Goal: Transaction & Acquisition: Purchase product/service

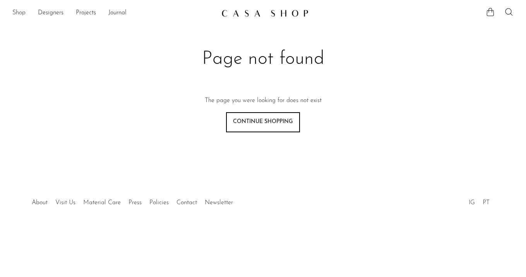
click at [22, 14] on link "Shop" at bounding box center [18, 13] width 13 height 10
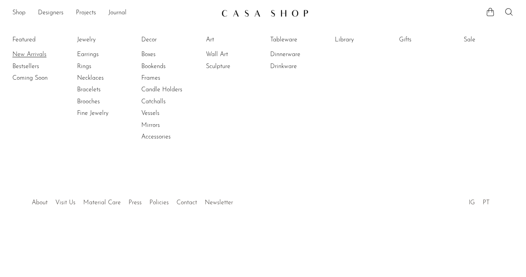
click at [22, 52] on link "New Arrivals" at bounding box center [41, 54] width 58 height 9
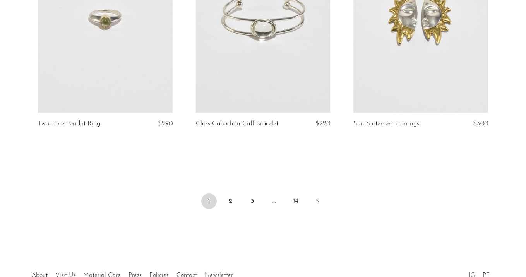
scroll to position [2624, 0]
click at [230, 204] on link "2" at bounding box center [230, 200] width 15 height 15
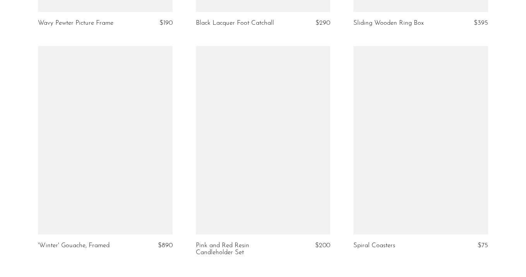
scroll to position [2673, 0]
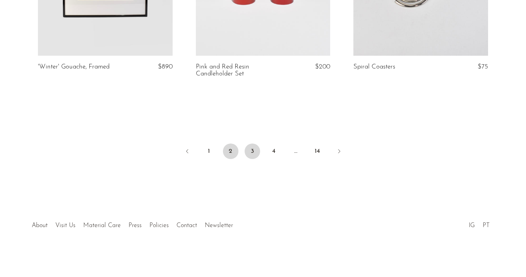
click at [254, 150] on link "3" at bounding box center [252, 151] width 15 height 15
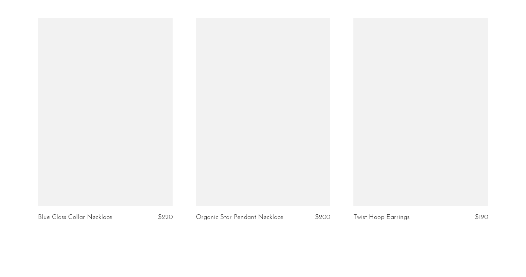
scroll to position [2659, 0]
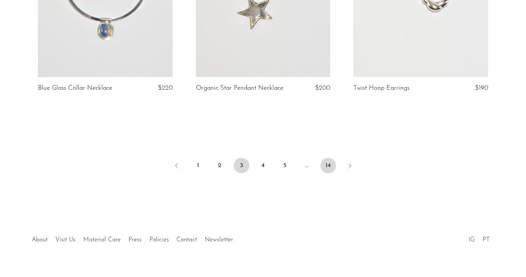
click at [324, 158] on link "14" at bounding box center [327, 165] width 15 height 15
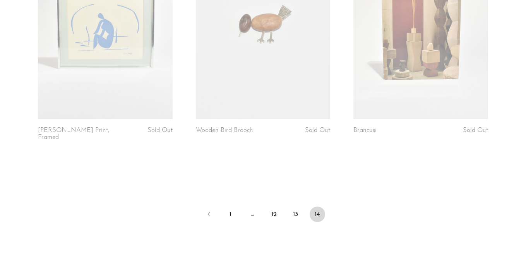
scroll to position [1539, 0]
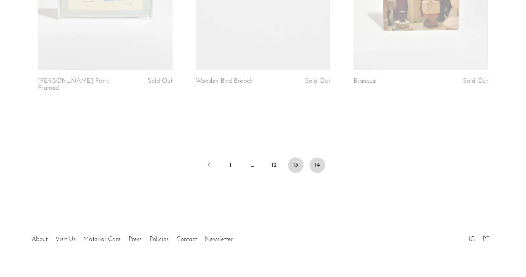
click at [296, 157] on link "13" at bounding box center [295, 164] width 15 height 15
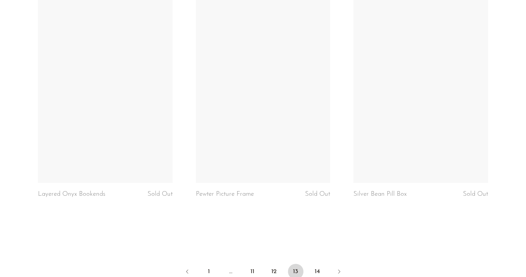
scroll to position [2580, 0]
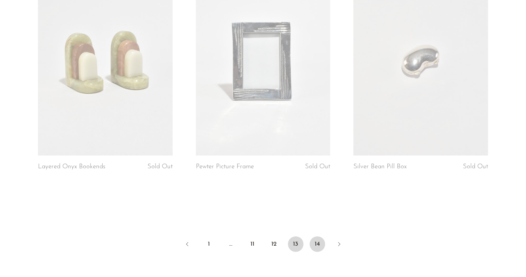
click at [313, 237] on link "14" at bounding box center [317, 243] width 15 height 15
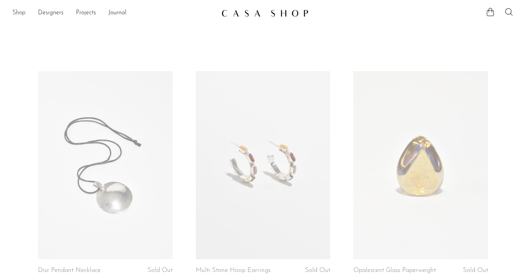
click at [16, 13] on link "Shop" at bounding box center [18, 13] width 13 height 10
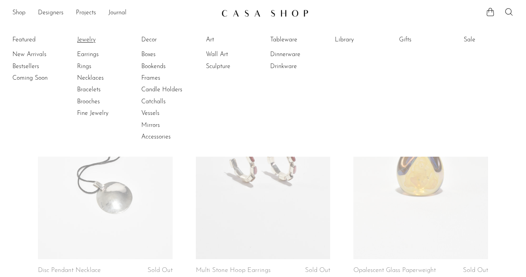
click at [81, 39] on link "Jewelry" at bounding box center [106, 40] width 58 height 9
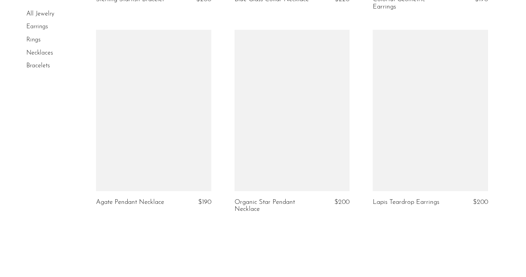
scroll to position [2377, 0]
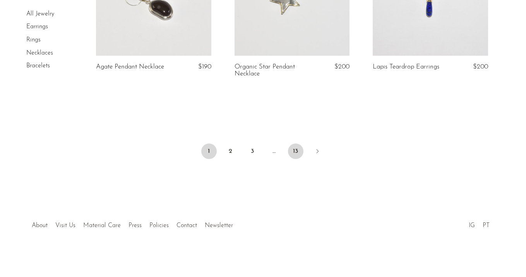
click at [297, 150] on link "13" at bounding box center [295, 151] width 15 height 15
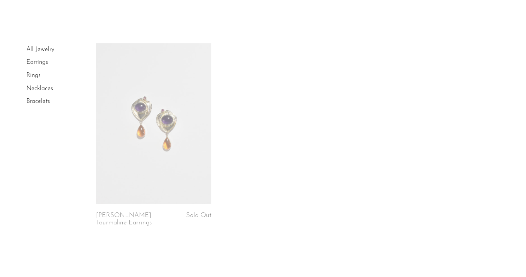
scroll to position [86, 0]
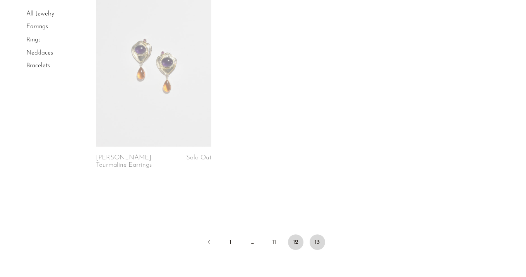
click at [293, 242] on link "12" at bounding box center [295, 241] width 15 height 15
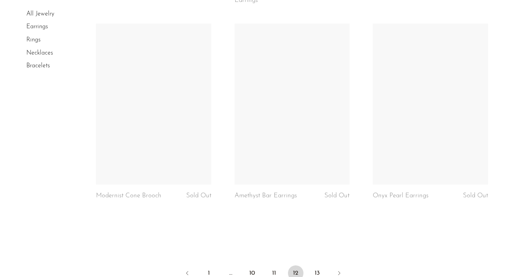
scroll to position [2263, 0]
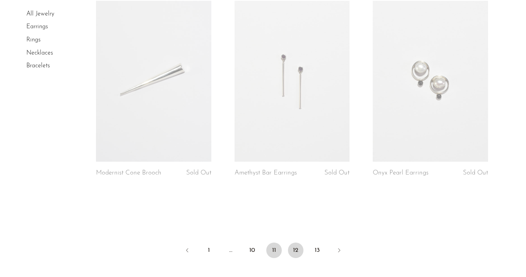
click at [276, 244] on link "11" at bounding box center [273, 250] width 15 height 15
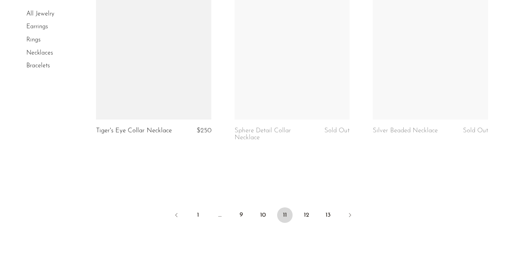
scroll to position [2309, 0]
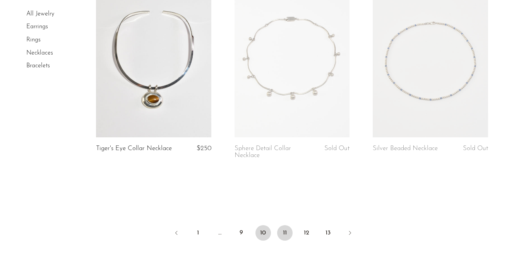
click at [266, 239] on link "10" at bounding box center [262, 232] width 15 height 15
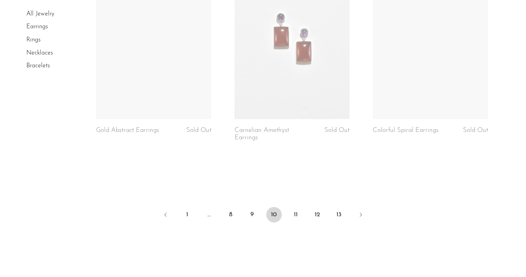
scroll to position [2370, 0]
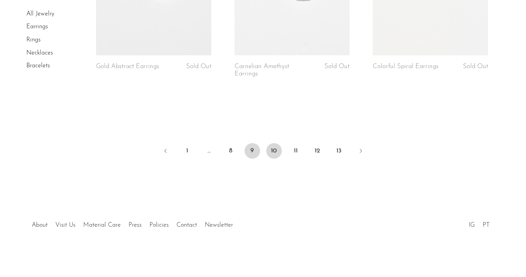
click at [249, 149] on link "9" at bounding box center [252, 150] width 15 height 15
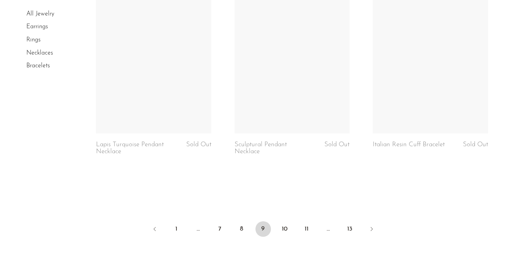
scroll to position [2370, 0]
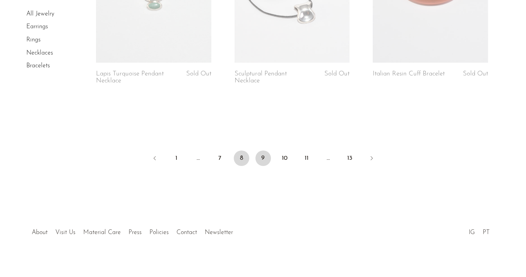
click at [237, 151] on link "8" at bounding box center [241, 158] width 15 height 15
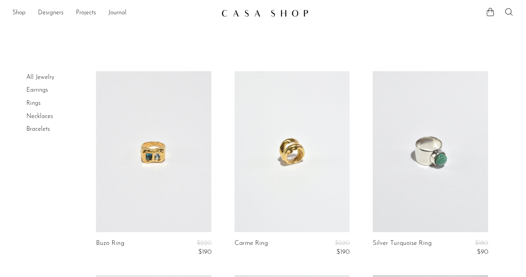
click at [21, 7] on li "Shop Featured New Arrivals Bestsellers Coming Soon Jewelry Jewelry All Earrings…" at bounding box center [18, 13] width 13 height 13
click at [20, 14] on link "Shop" at bounding box center [18, 13] width 13 height 10
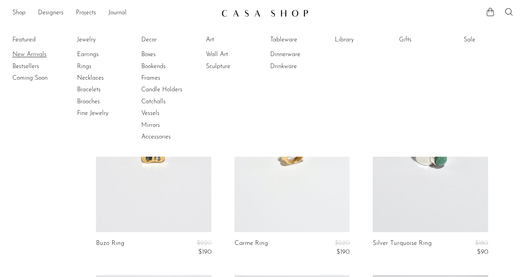
click at [29, 53] on link "New Arrivals" at bounding box center [41, 54] width 58 height 9
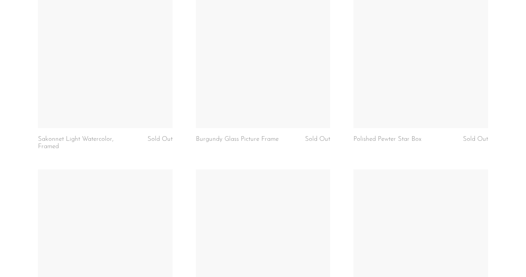
scroll to position [1317, 0]
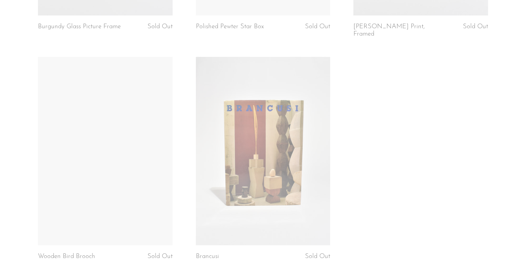
scroll to position [1309, 0]
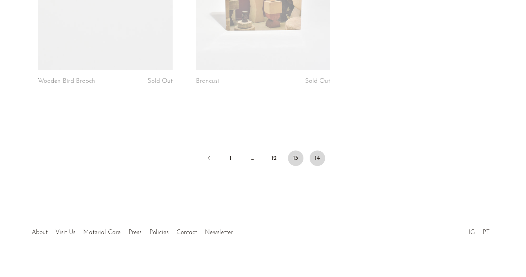
click at [291, 151] on link "13" at bounding box center [295, 158] width 15 height 15
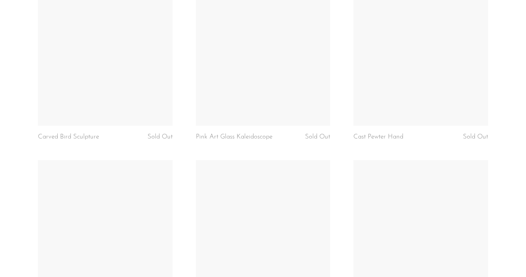
scroll to position [2658, 0]
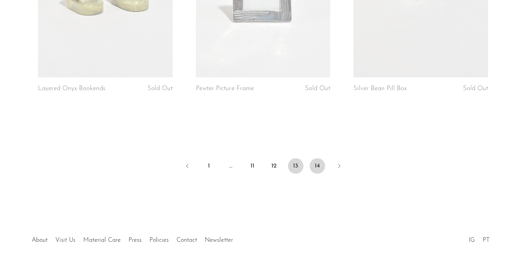
click at [315, 158] on link "14" at bounding box center [317, 165] width 15 height 15
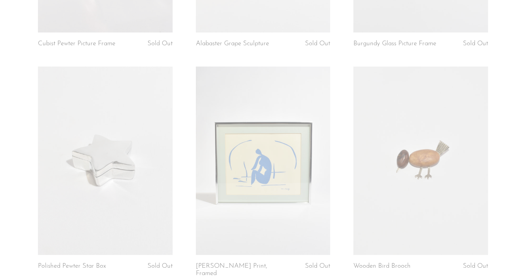
scroll to position [804, 0]
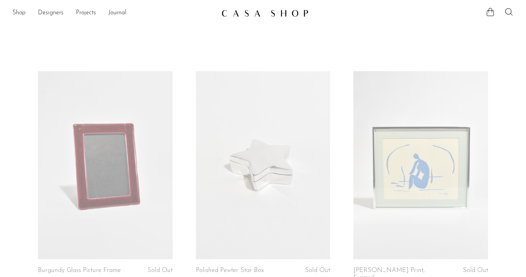
scroll to position [419, 0]
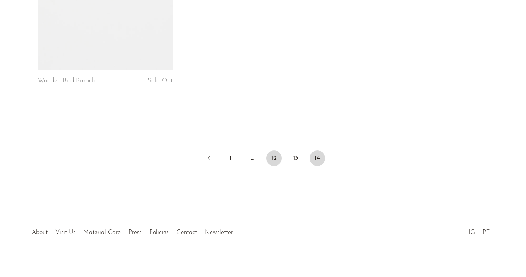
click at [276, 151] on link "12" at bounding box center [273, 158] width 15 height 15
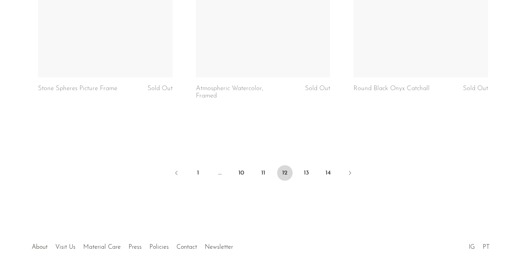
scroll to position [2659, 0]
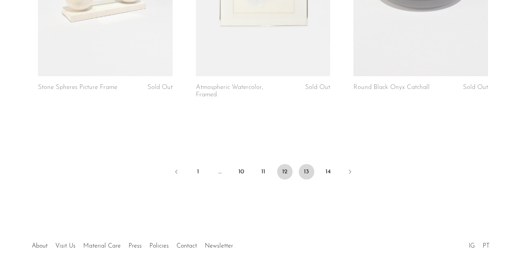
click at [306, 165] on link "13" at bounding box center [306, 171] width 15 height 15
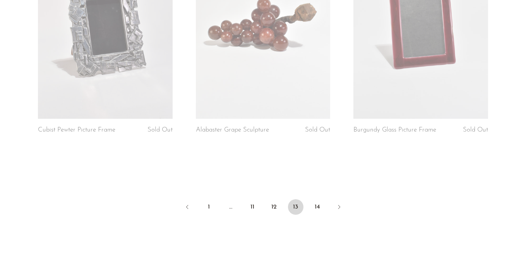
scroll to position [2648, 0]
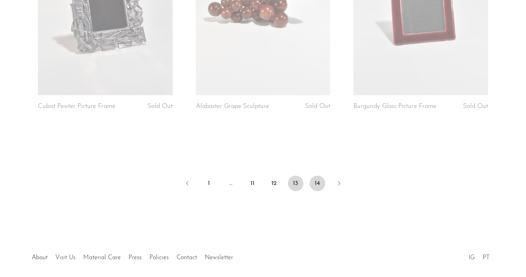
click at [315, 176] on link "14" at bounding box center [317, 183] width 15 height 15
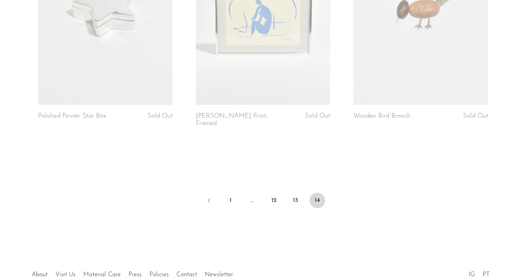
scroll to position [148, 0]
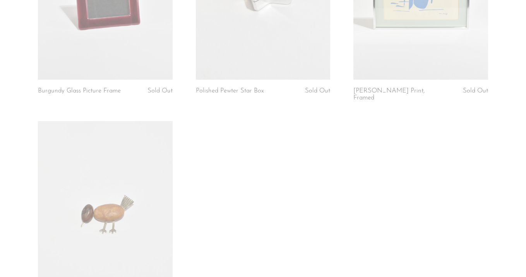
scroll to position [824, 0]
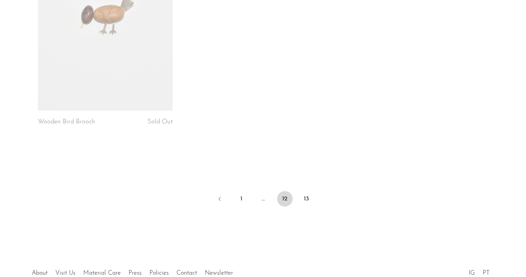
click at [290, 193] on link "12" at bounding box center [284, 198] width 15 height 15
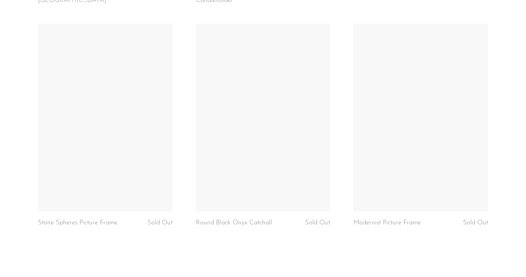
scroll to position [2666, 0]
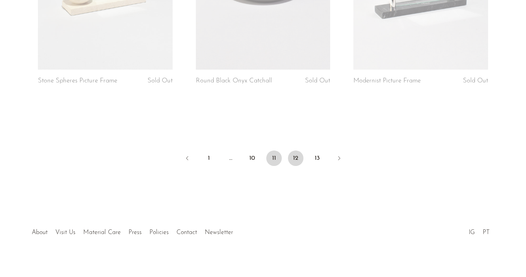
click at [279, 154] on link "11" at bounding box center [273, 158] width 15 height 15
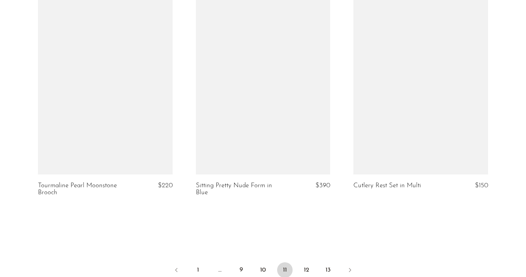
scroll to position [2659, 0]
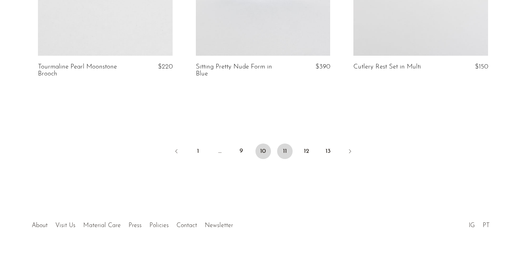
click at [259, 149] on link "10" at bounding box center [262, 151] width 15 height 15
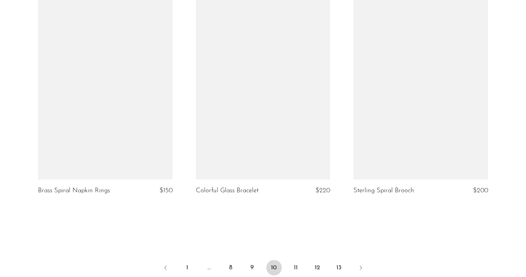
scroll to position [2666, 0]
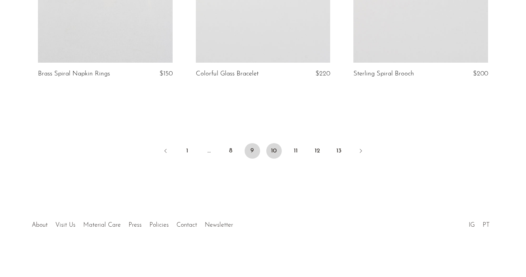
click at [251, 151] on link "9" at bounding box center [252, 150] width 15 height 15
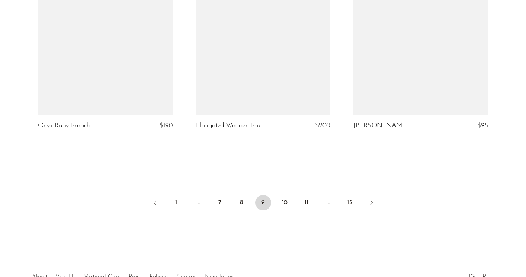
scroll to position [2644, 0]
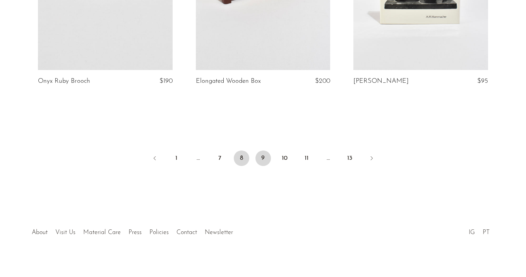
click at [246, 151] on link "8" at bounding box center [241, 158] width 15 height 15
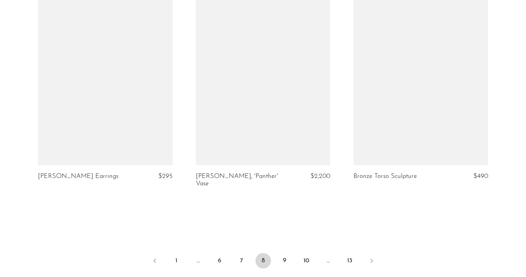
scroll to position [2659, 0]
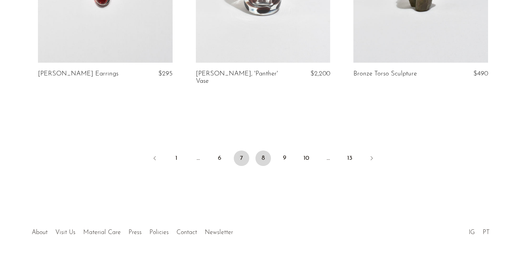
click at [242, 152] on link "7" at bounding box center [241, 158] width 15 height 15
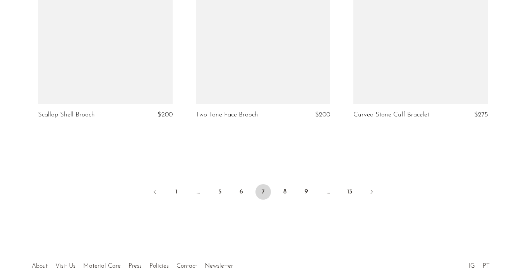
scroll to position [2666, 0]
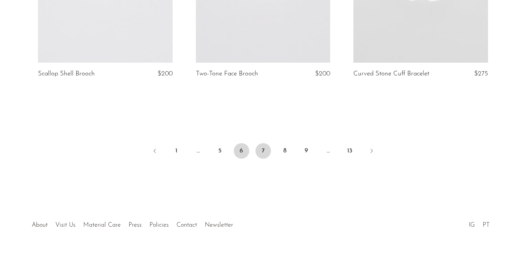
click at [237, 147] on link "6" at bounding box center [241, 150] width 15 height 15
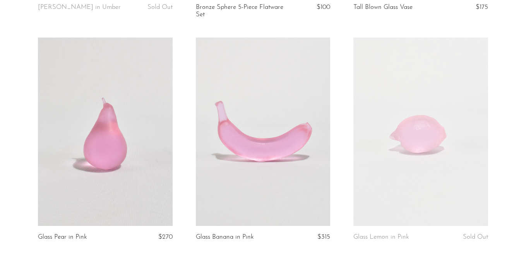
scroll to position [2673, 0]
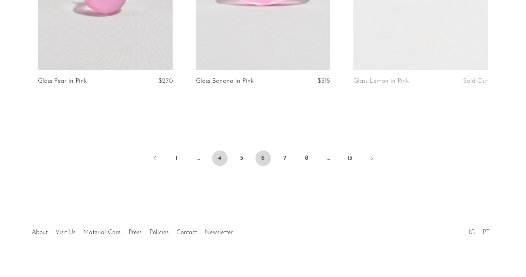
click at [224, 156] on link "4" at bounding box center [219, 158] width 15 height 15
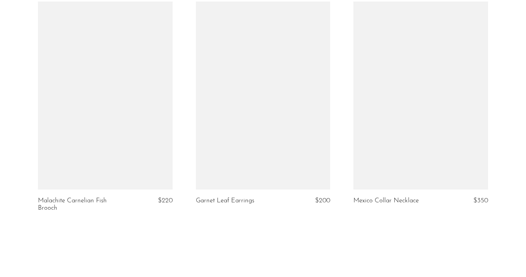
scroll to position [2680, 0]
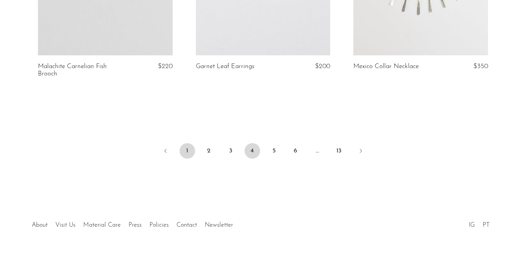
click at [184, 146] on link "1" at bounding box center [187, 150] width 15 height 15
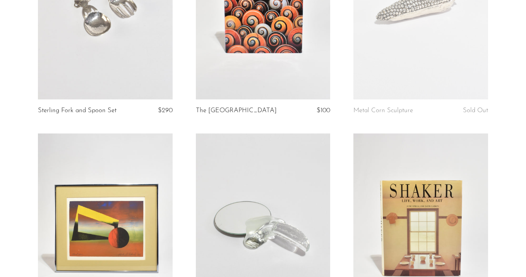
scroll to position [1027, 0]
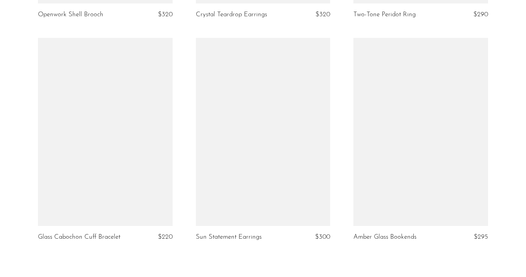
scroll to position [2569, 0]
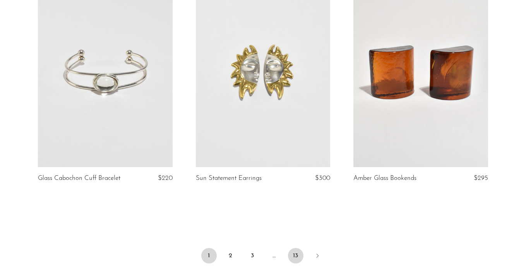
click at [292, 259] on link "13" at bounding box center [295, 255] width 15 height 15
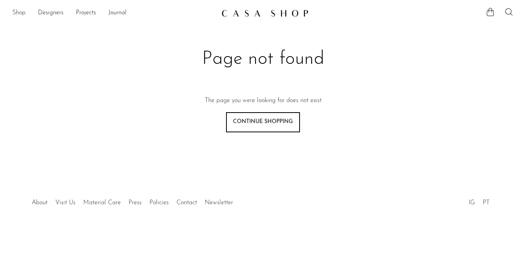
click at [13, 17] on link "Shop" at bounding box center [18, 13] width 13 height 10
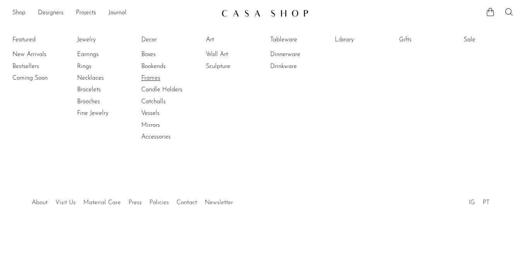
click at [154, 79] on link "Frames" at bounding box center [170, 78] width 58 height 9
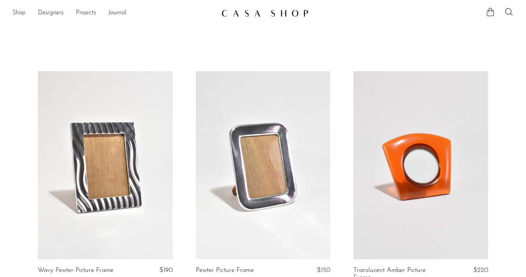
click at [17, 16] on link "Shop" at bounding box center [18, 13] width 13 height 10
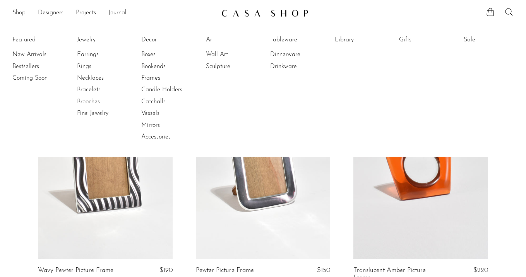
click at [218, 51] on link "Wall Art" at bounding box center [235, 54] width 58 height 9
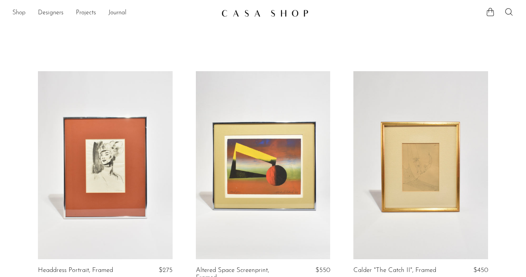
click at [17, 10] on link "Shop" at bounding box center [18, 13] width 13 height 10
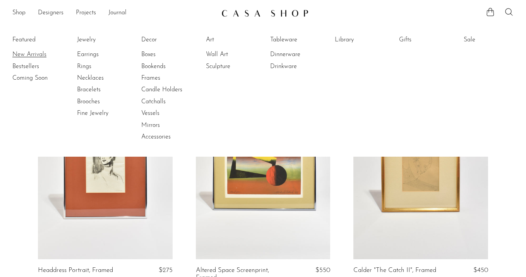
click at [24, 55] on link "New Arrivals" at bounding box center [41, 54] width 58 height 9
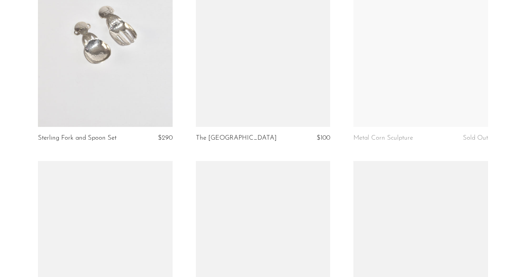
scroll to position [748, 0]
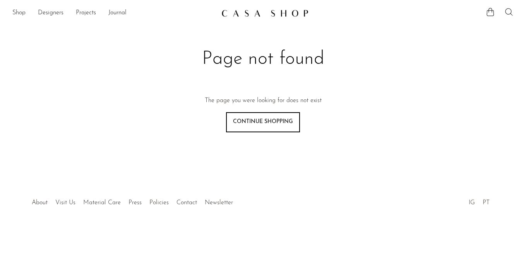
click at [508, 14] on icon at bounding box center [508, 11] width 9 height 9
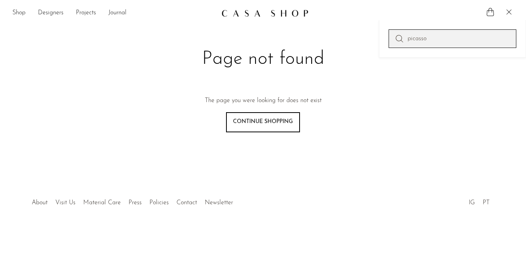
type input "picasso"
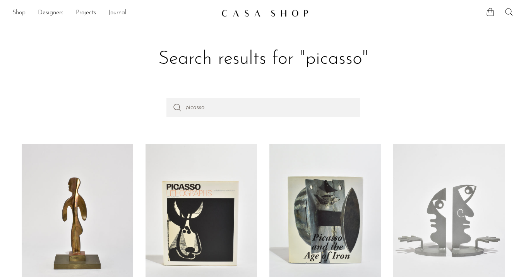
click at [16, 11] on link "Shop" at bounding box center [18, 13] width 13 height 10
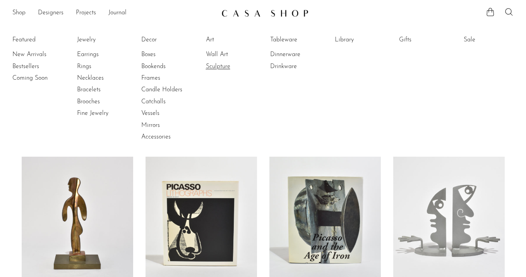
click at [220, 66] on link "Sculpture" at bounding box center [235, 66] width 58 height 9
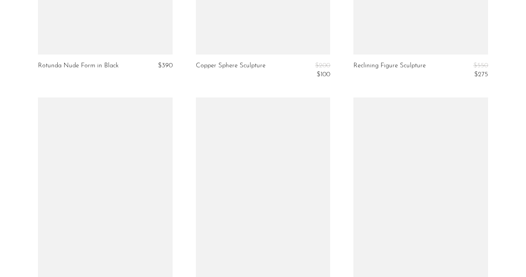
scroll to position [2699, 0]
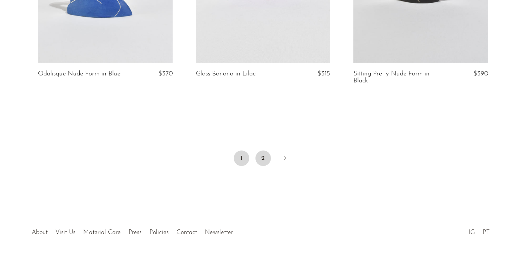
click at [266, 151] on link "2" at bounding box center [262, 158] width 15 height 15
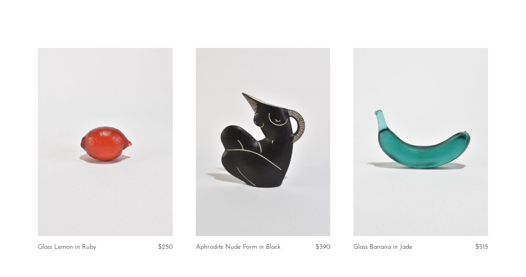
scroll to position [197, 0]
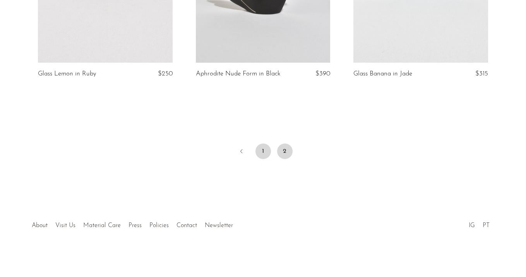
click at [265, 154] on link "1" at bounding box center [262, 151] width 15 height 15
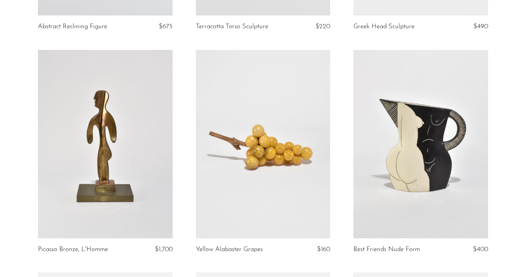
scroll to position [292, 0]
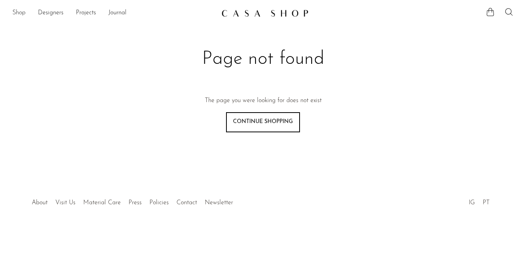
click at [19, 12] on link "Shop" at bounding box center [18, 13] width 13 height 10
click at [50, 13] on link "Designers" at bounding box center [51, 13] width 26 height 10
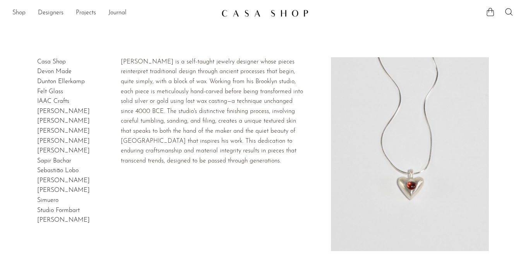
click at [56, 82] on link "Dunton Ellerkamp" at bounding box center [61, 82] width 48 height 6
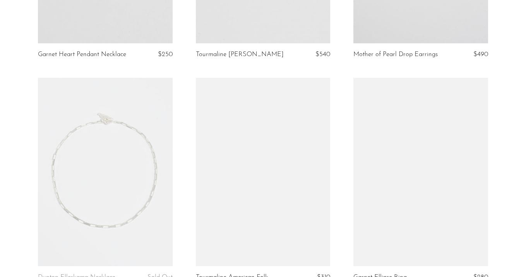
scroll to position [376, 0]
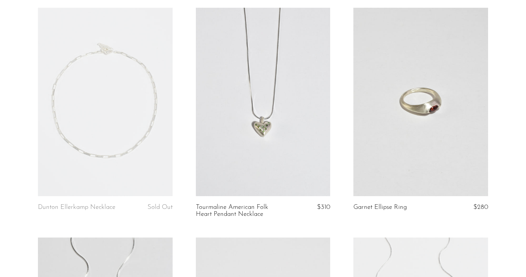
click at [299, 153] on link at bounding box center [263, 102] width 135 height 188
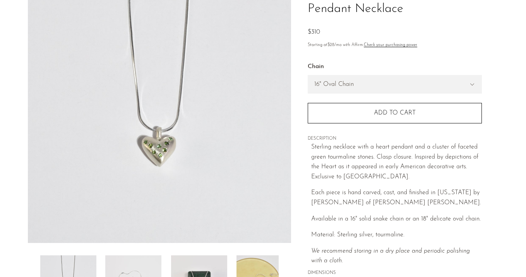
scroll to position [108, 0]
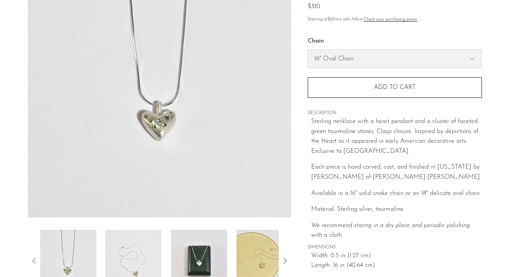
click at [344, 53] on select "16" Oval Chain 16" Snake Chain" at bounding box center [394, 59] width 173 height 18
click at [308, 50] on select "16" Oval Chain 16" Snake Chain" at bounding box center [394, 59] width 173 height 18
select select "16" Snake Chain"
click at [408, 194] on p "Available in a 16" solid snake chain or an 18" delicate oval chain." at bounding box center [396, 194] width 171 height 10
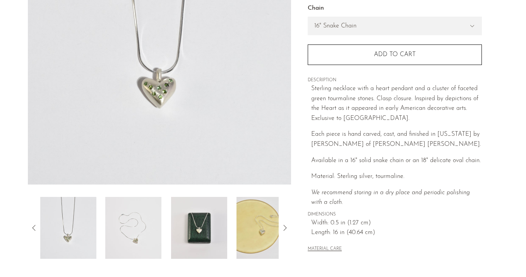
scroll to position [159, 0]
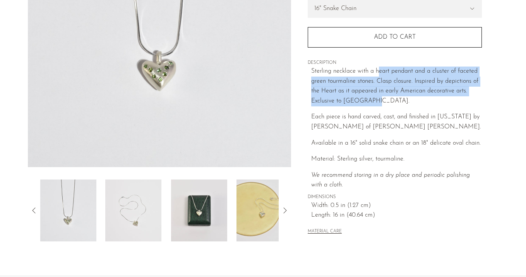
drag, startPoint x: 379, startPoint y: 75, endPoint x: 388, endPoint y: 103, distance: 29.0
click at [388, 104] on p "Sterling necklace with a heart pendant and a cluster of faceted green tourmalin…" at bounding box center [396, 86] width 171 height 39
click at [388, 103] on p "Sterling necklace with a heart pendant and a cluster of faceted green tourmalin…" at bounding box center [396, 86] width 171 height 39
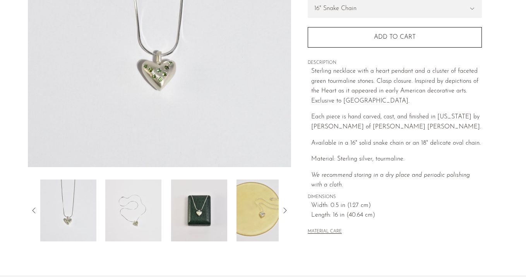
click at [428, 116] on span "Each piece is hand carved, cast, and finished in New York by Owen Dunton of Dun…" at bounding box center [396, 122] width 170 height 16
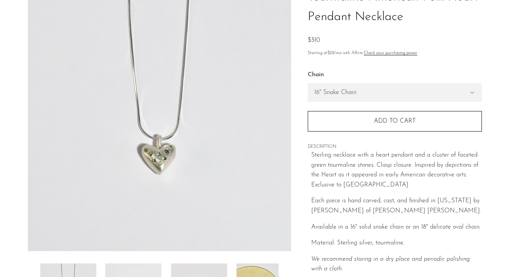
scroll to position [75, 0]
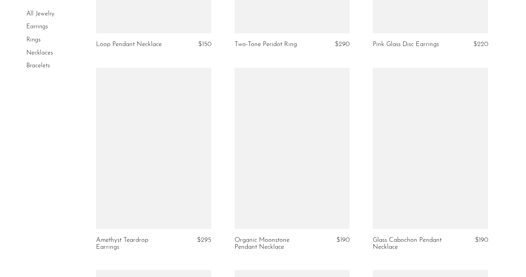
scroll to position [1191, 0]
